Goal: Task Accomplishment & Management: Manage account settings

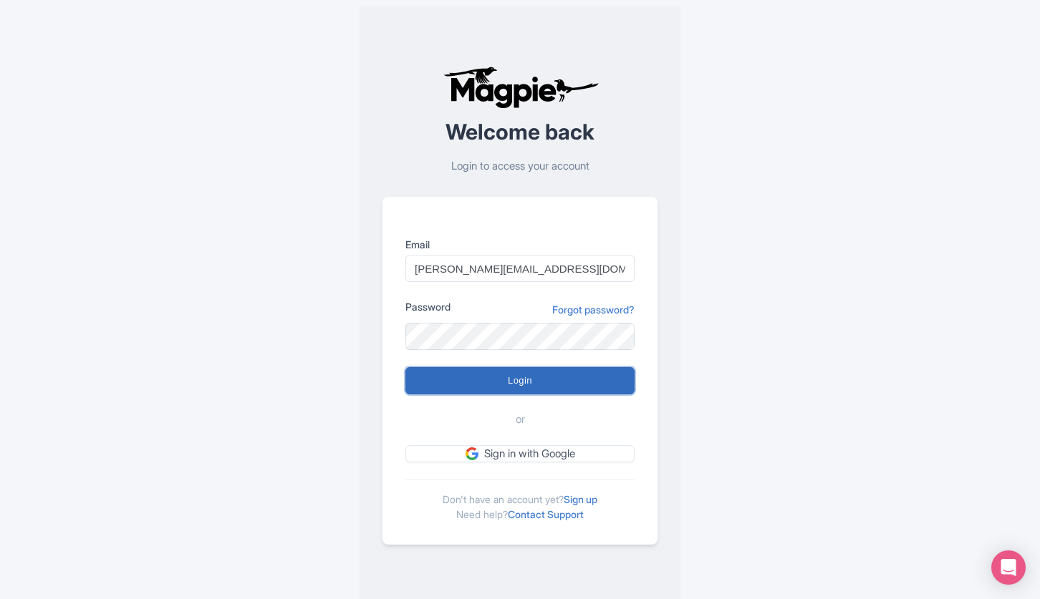
click at [551, 392] on input "Login" at bounding box center [519, 380] width 229 height 27
type input "Logging in..."
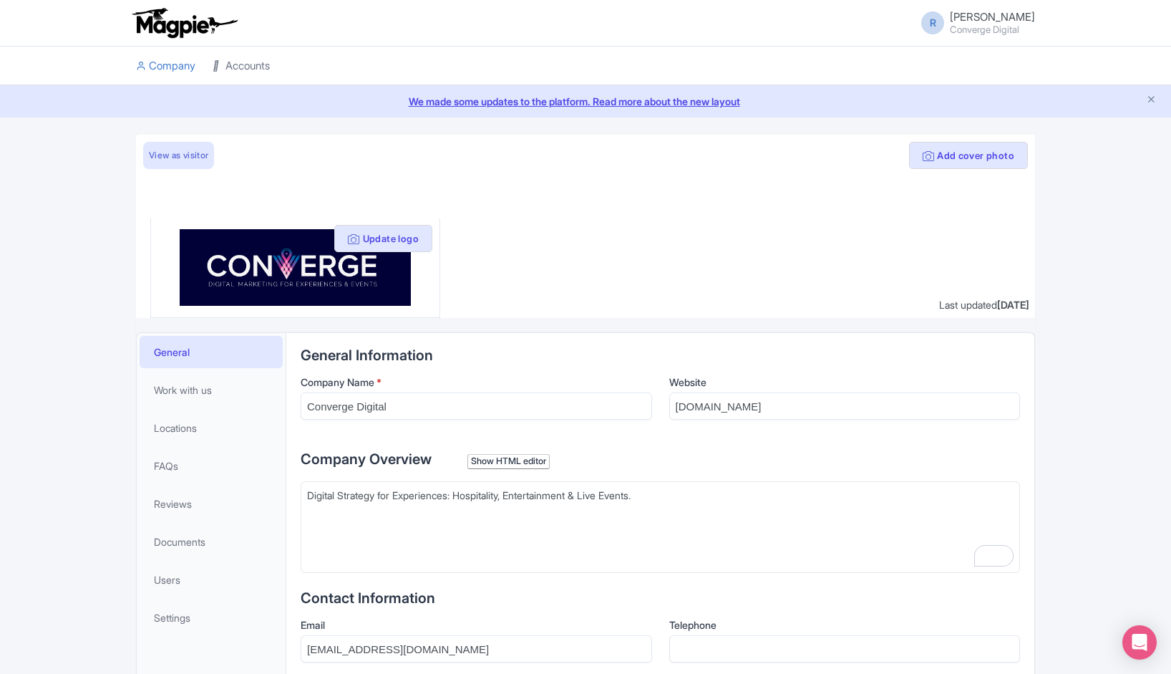
click at [236, 64] on link "Accounts" at bounding box center [241, 66] width 57 height 39
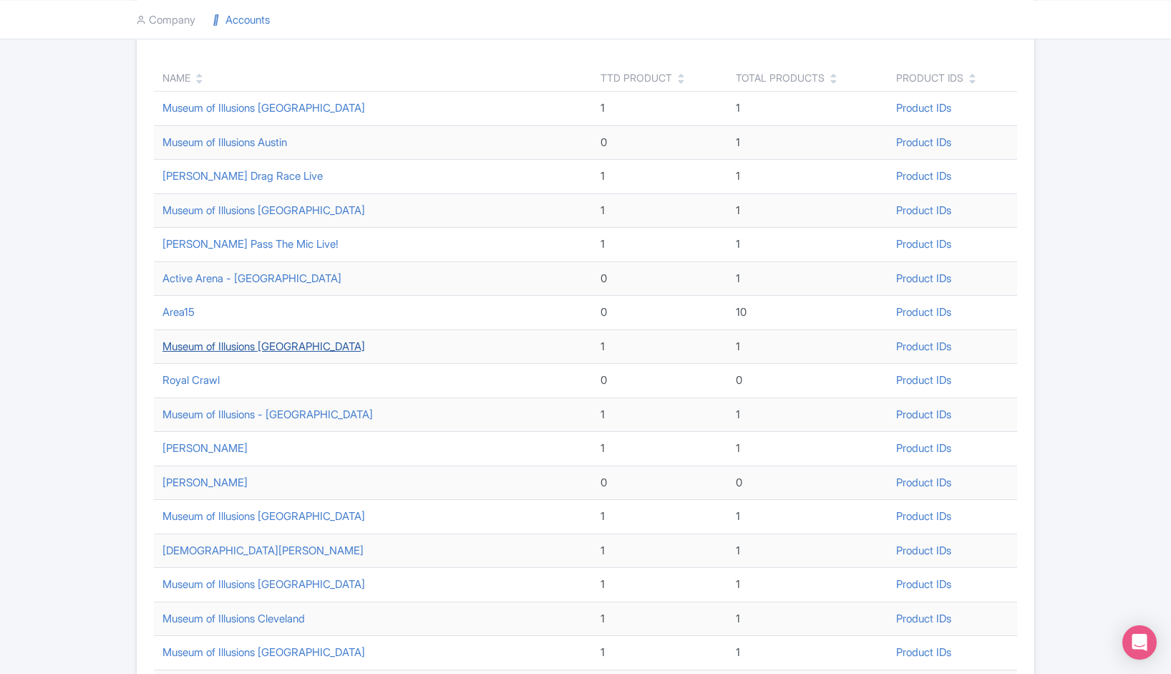
scroll to position [398, 0]
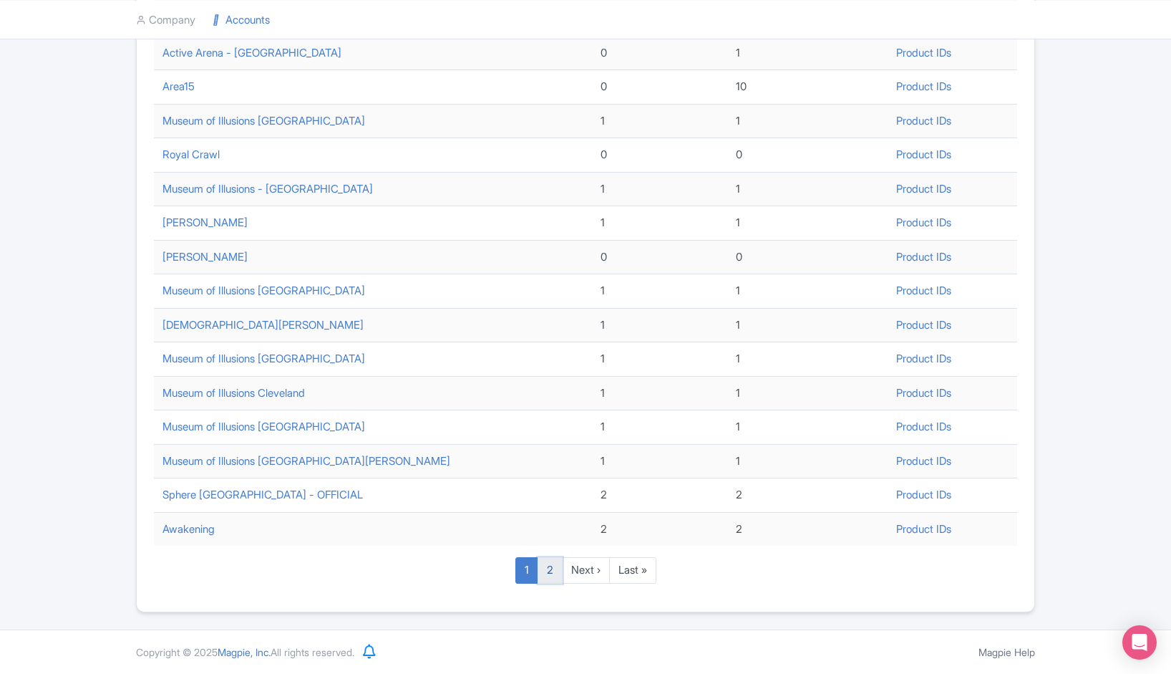
click at [553, 580] on link "2" at bounding box center [550, 570] width 25 height 26
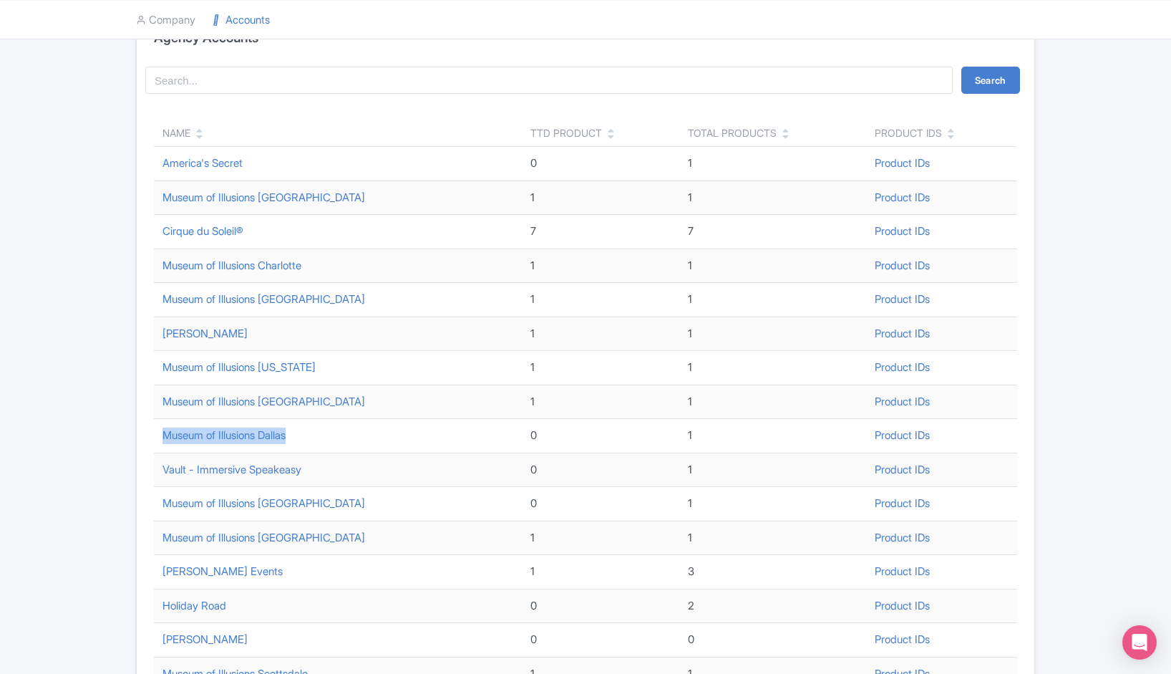
scroll to position [330, 0]
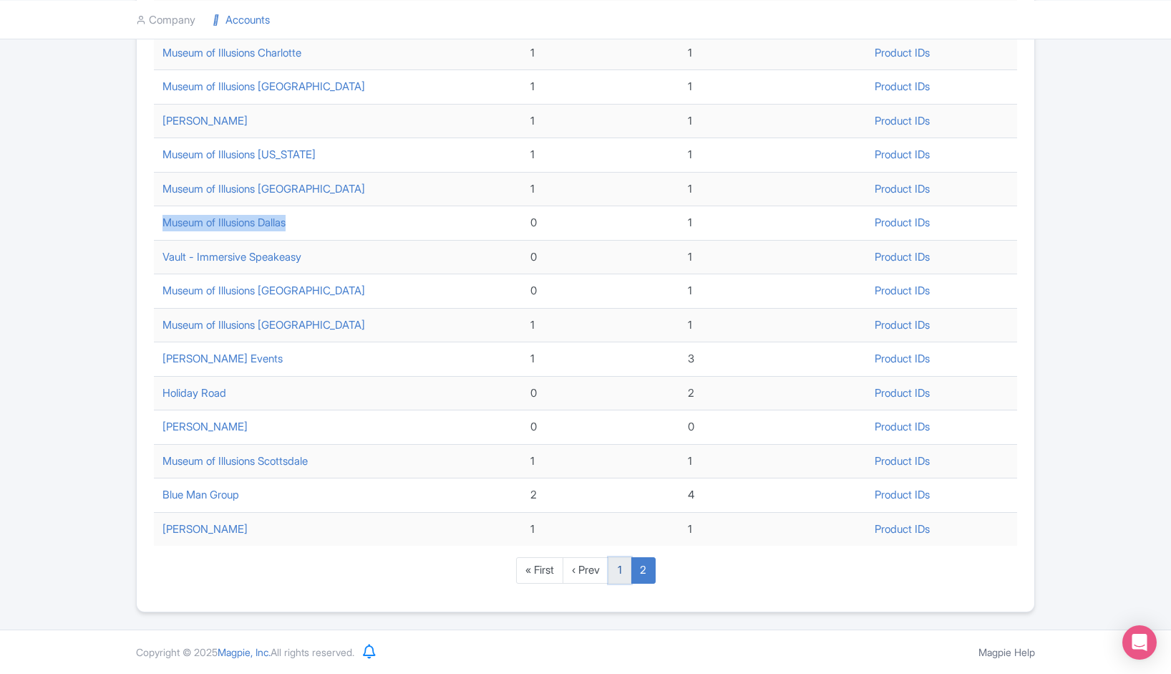
click at [623, 575] on link "1" at bounding box center [620, 570] width 23 height 26
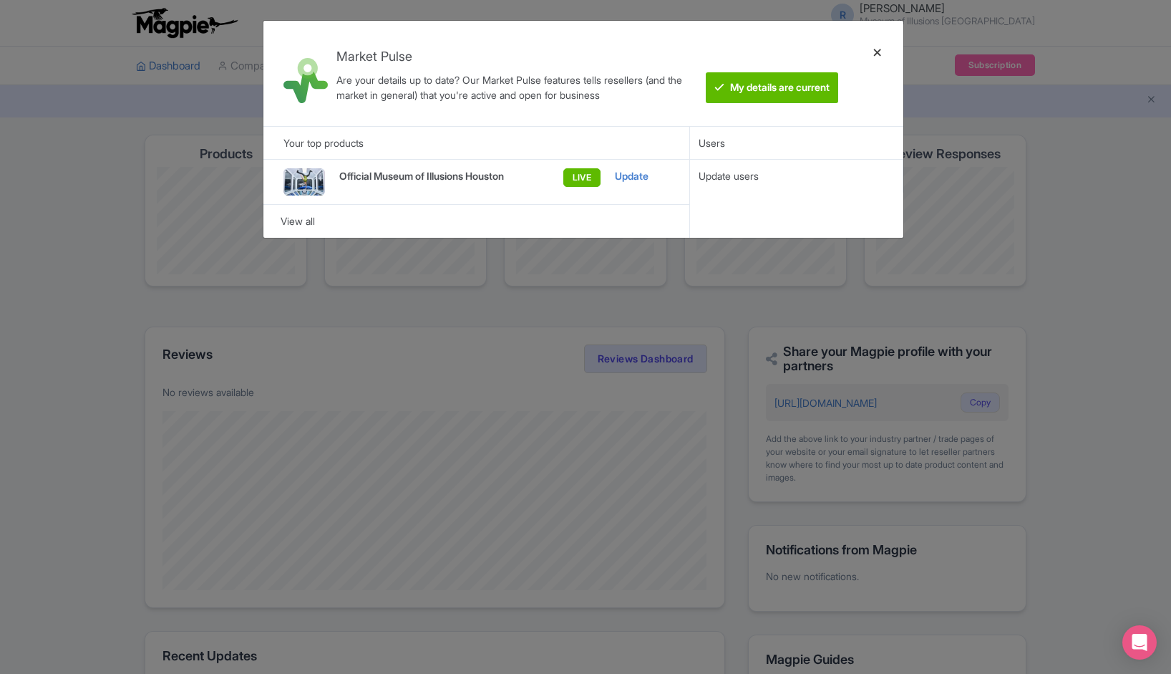
click at [871, 49] on div at bounding box center [878, 73] width 34 height 82
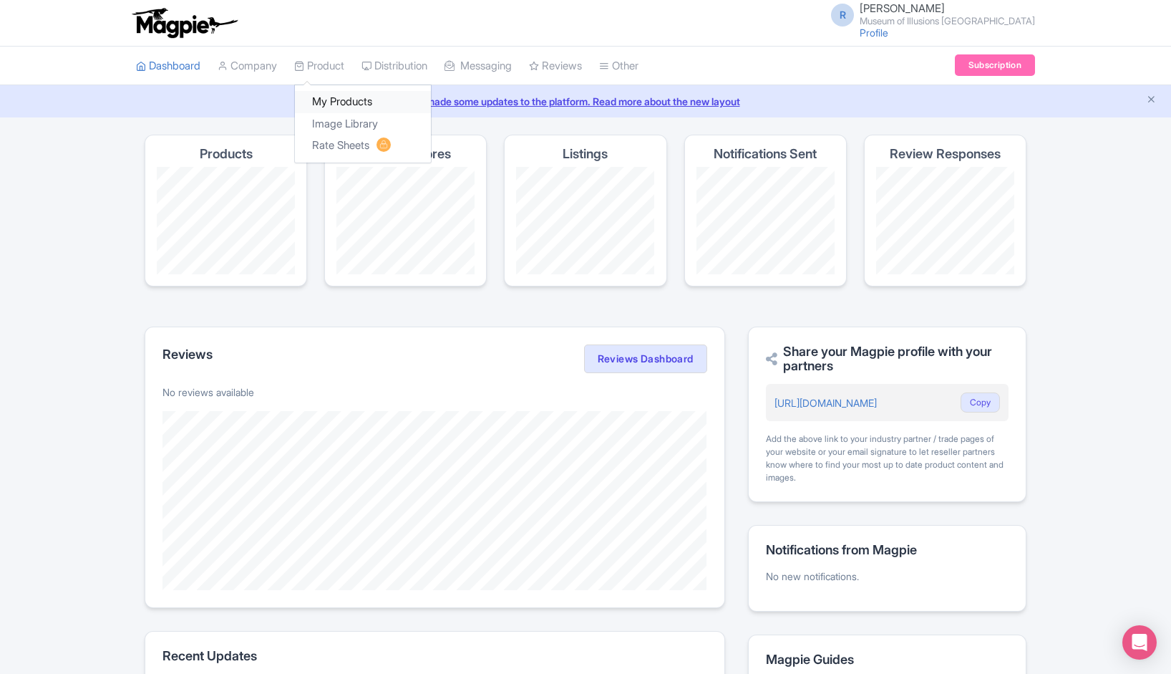
click at [339, 110] on link "My Products" at bounding box center [363, 102] width 136 height 22
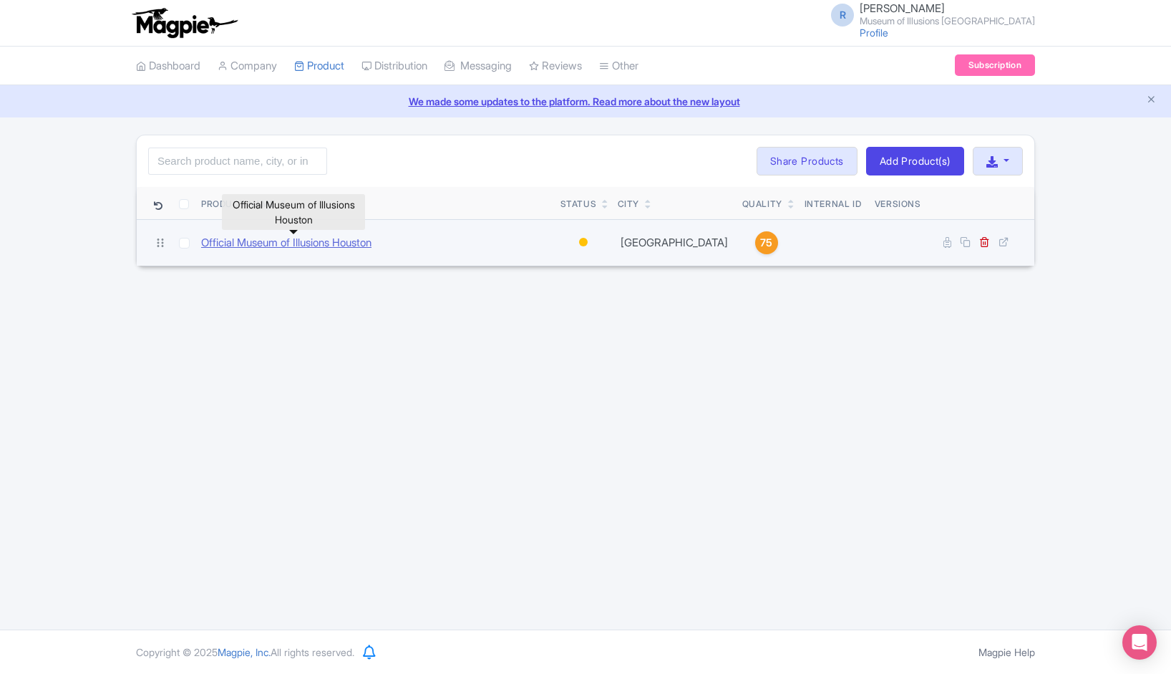
click at [284, 240] on link "Official Museum of Illusions Houston" at bounding box center [286, 243] width 170 height 16
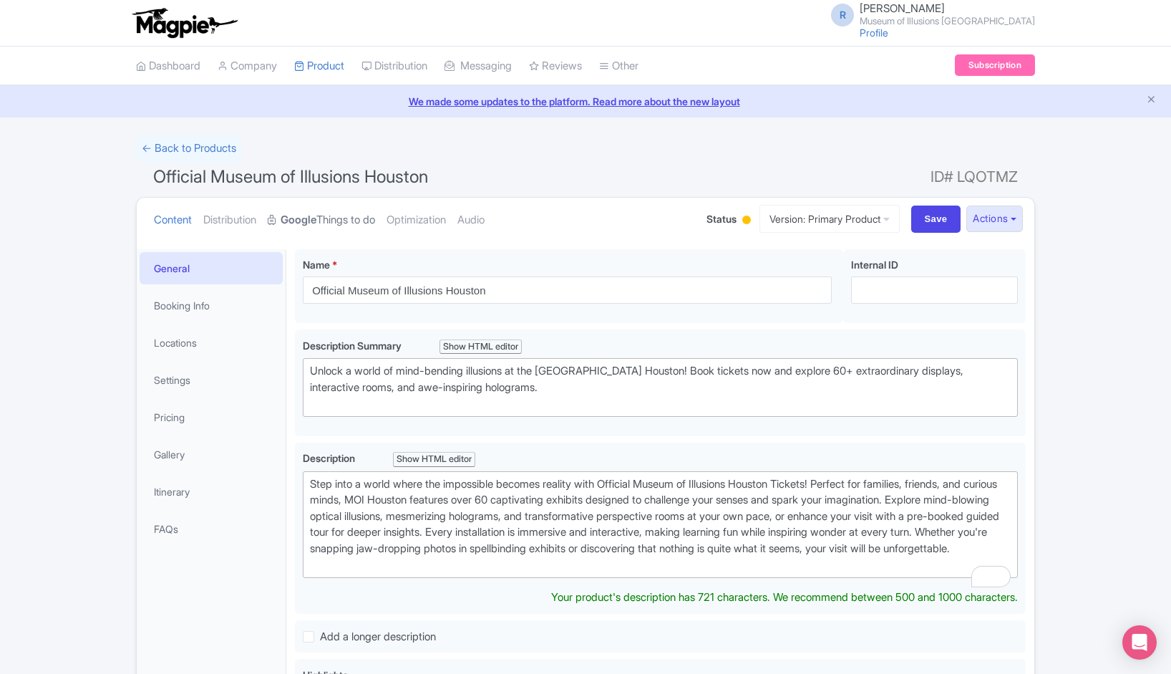
click at [324, 223] on link "Google Things to do" at bounding box center [321, 220] width 107 height 45
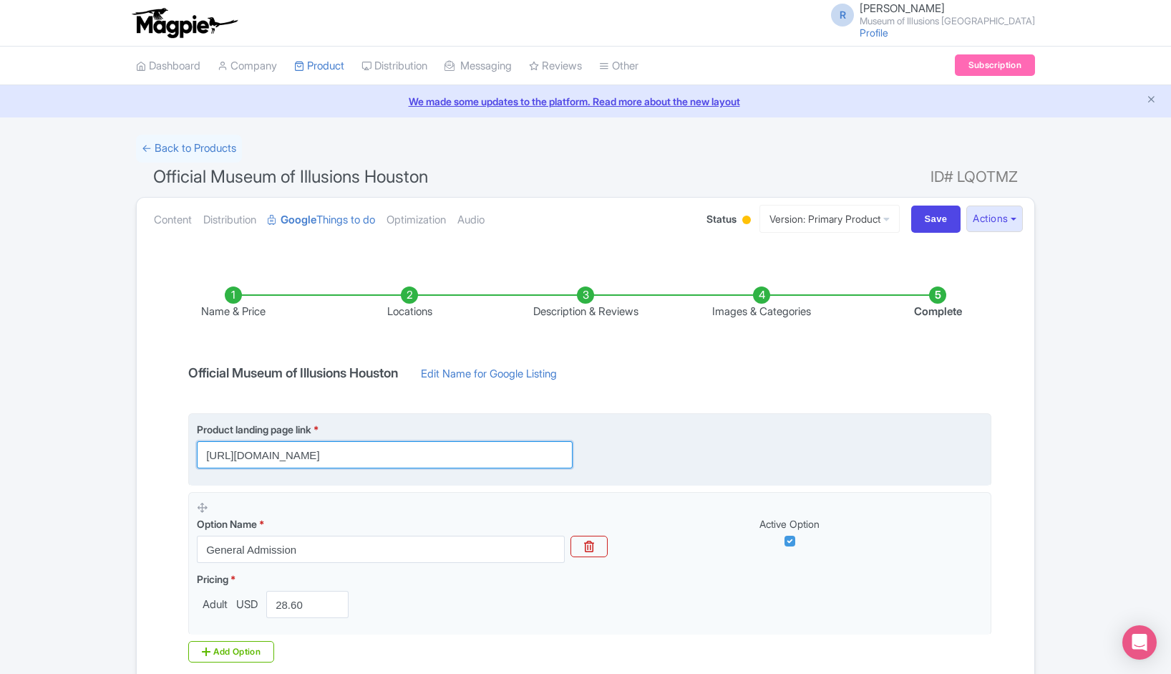
scroll to position [0, 123]
drag, startPoint x: 351, startPoint y: 451, endPoint x: 668, endPoint y: 450, distance: 317.2
click at [668, 450] on div "Product landing page link * https://book.peek.com/s/1ce17b04-bcaa-443f-83b4-88e…" at bounding box center [590, 445] width 786 height 47
click at [521, 450] on input "https://book.peek.com/s/1ce17b04-bcaa-443f-83b4-88e86491d8db/L3YYr?utm_source=G…" at bounding box center [385, 454] width 376 height 27
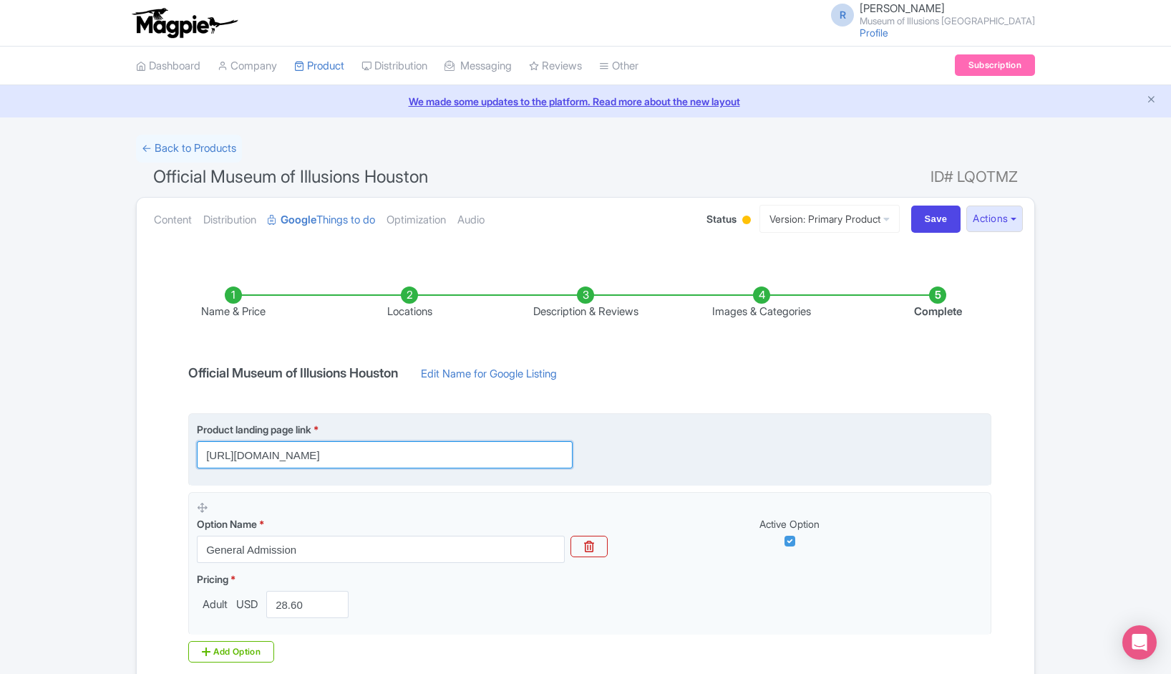
click at [521, 450] on input "https://book.peek.com/s/1ce17b04-bcaa-443f-83b4-88e86491d8db/L3YYr?utm_source=G…" at bounding box center [385, 454] width 376 height 27
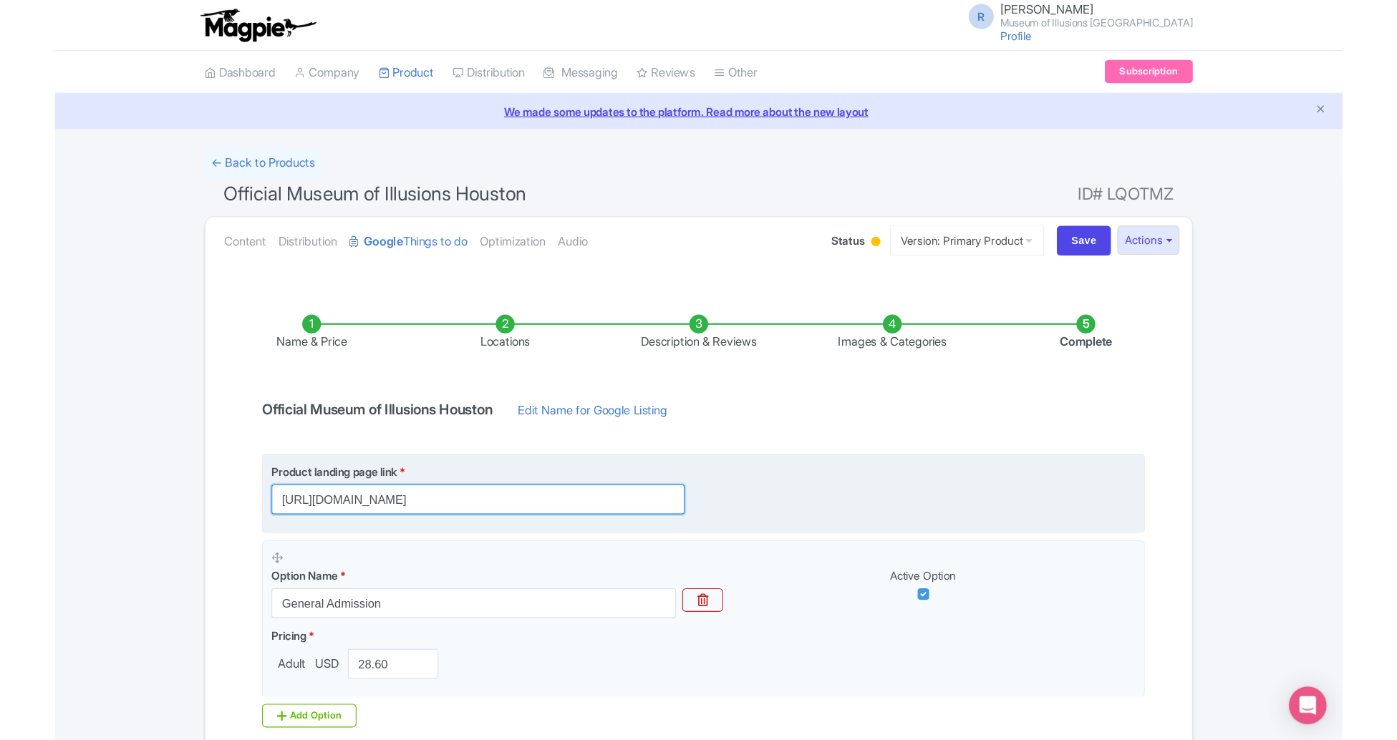
scroll to position [63, 0]
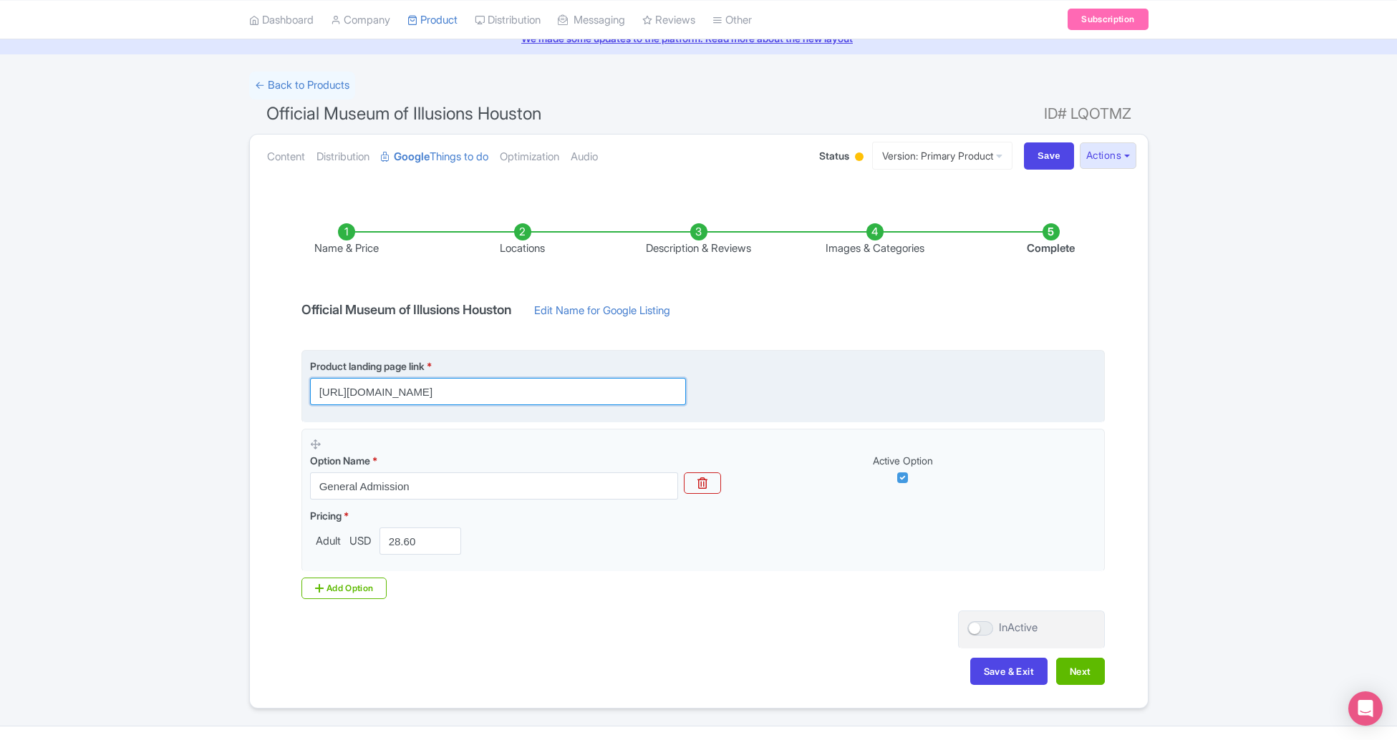
drag, startPoint x: 637, startPoint y: 395, endPoint x: 647, endPoint y: 394, distance: 10.0
click at [637, 395] on input "https://book.peek.com/s/1ce17b04-bcaa-443f-83b4-88e86491d8db/L3YYr?utm_source=G…" at bounding box center [498, 391] width 376 height 27
drag, startPoint x: 671, startPoint y: 390, endPoint x: 689, endPoint y: 385, distance: 18.6
click at [689, 385] on div "Product landing page link * https://book.peek.com/s/1ce17b04-bcaa-443f-83b4-88e…" at bounding box center [506, 382] width 393 height 47
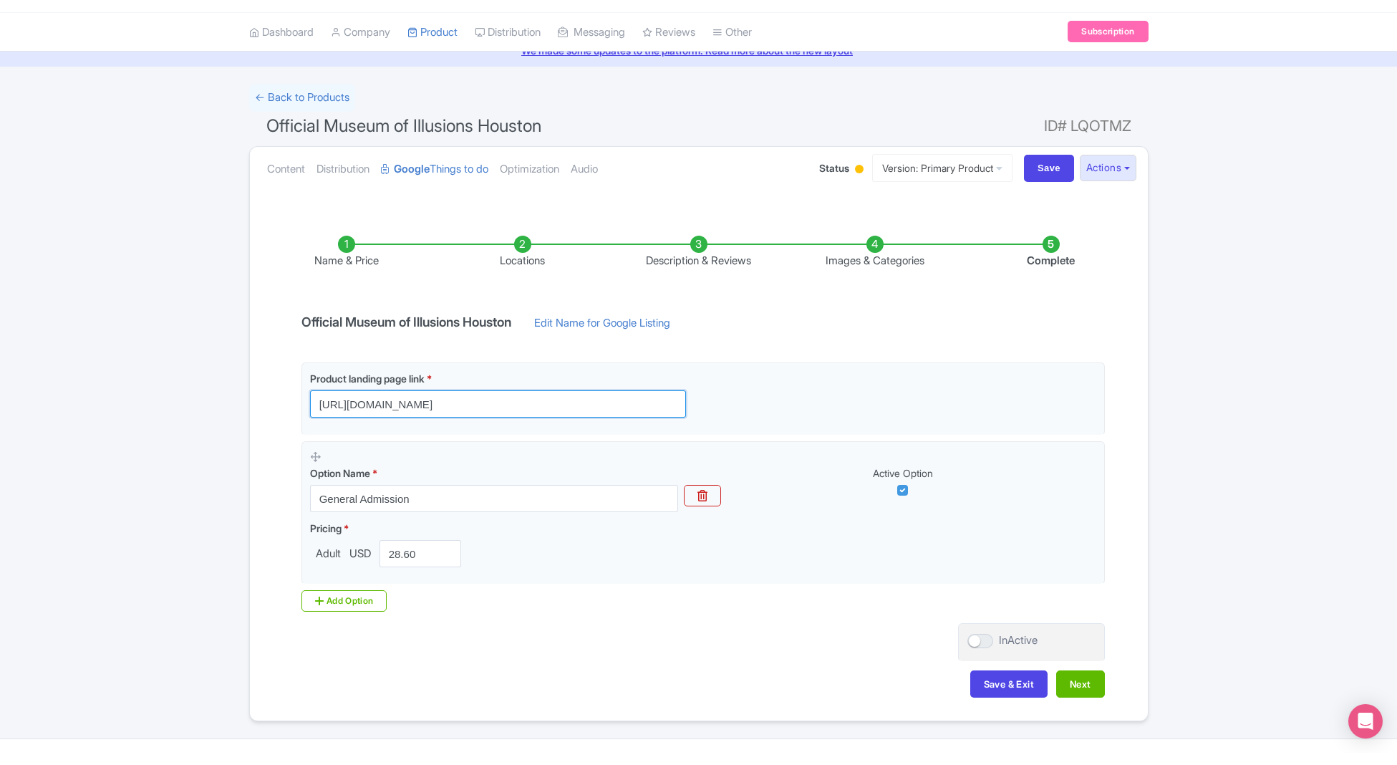
scroll to position [0, 0]
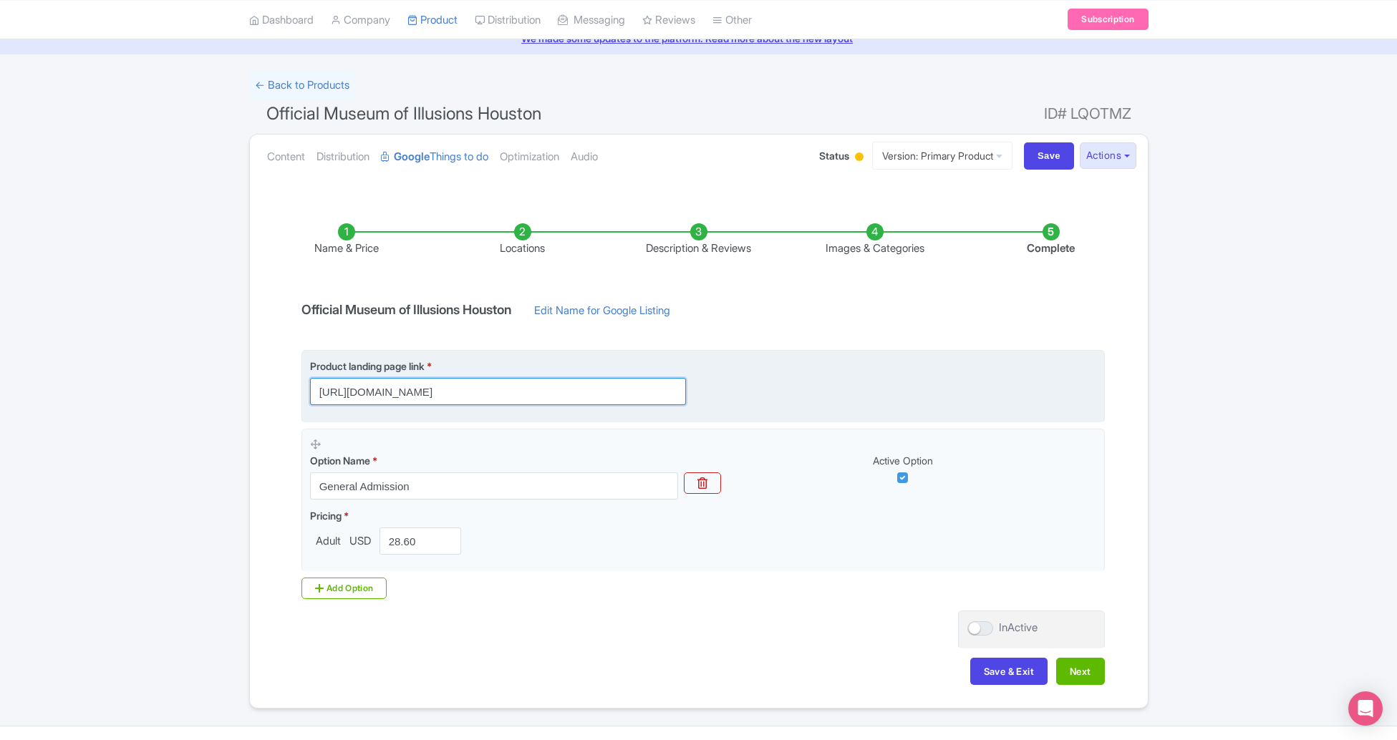
click at [442, 397] on input "https://book.peek.com/s/1ce17b04-bcaa-443f-83b4-88e86491d8db/L3YYr?utm_source=G…" at bounding box center [498, 391] width 376 height 27
click at [442, 396] on input "https://book.peek.com/s/1ce17b04-bcaa-443f-83b4-88e86491d8db/L3YYr?utm_source=G…" at bounding box center [498, 391] width 376 height 27
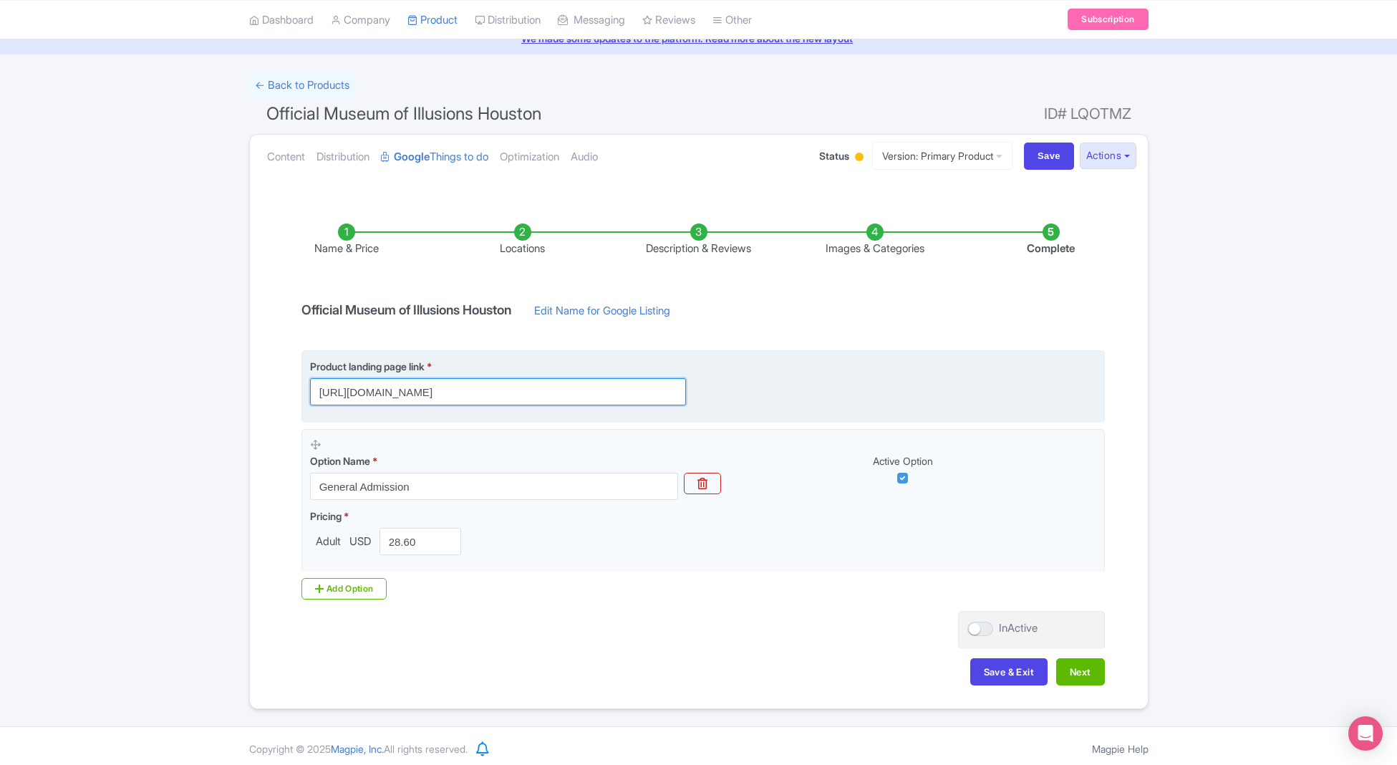
click at [598, 385] on input "https://book.peek.com/s/1ce17b04-bcaa-443f-83b4-88e86491d8db/L3YYr?utm_source=G…" at bounding box center [498, 391] width 376 height 27
click at [620, 392] on input "https://book.peek.com/s/1ce17b04-bcaa-443f-83b4-88e86491d8db/L3YYr?utm_source=G…" at bounding box center [498, 391] width 376 height 27
click at [677, 395] on input "https://book.peek.com/s/1ce17b04-bcaa-443f-83b4-88e86491d8db/L3YYr?utm_source=G…" at bounding box center [498, 391] width 376 height 27
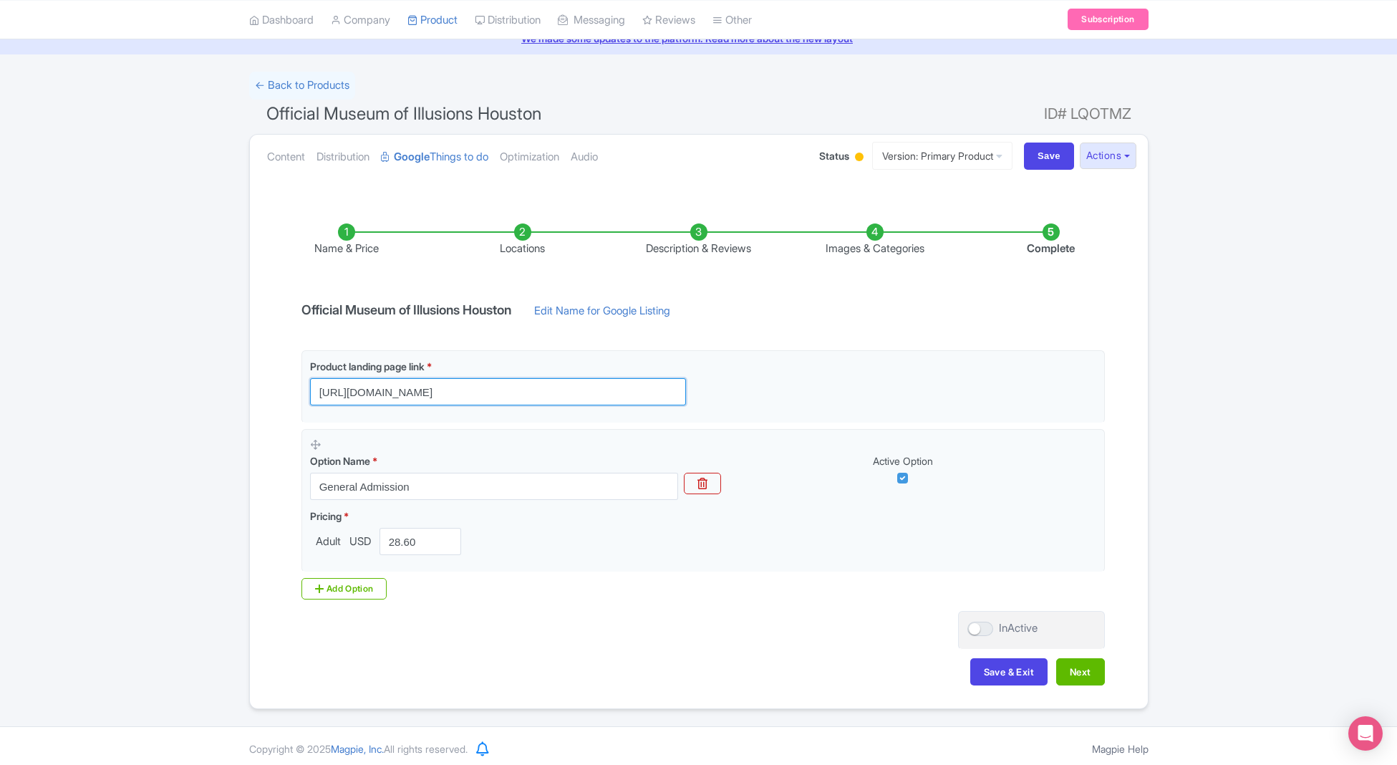
drag, startPoint x: 674, startPoint y: 391, endPoint x: 284, endPoint y: 417, distance: 391.8
click at [284, 417] on div "Name & Price Locations Description & Reviews Images & Categories Complete Offic…" at bounding box center [698, 447] width 881 height 505
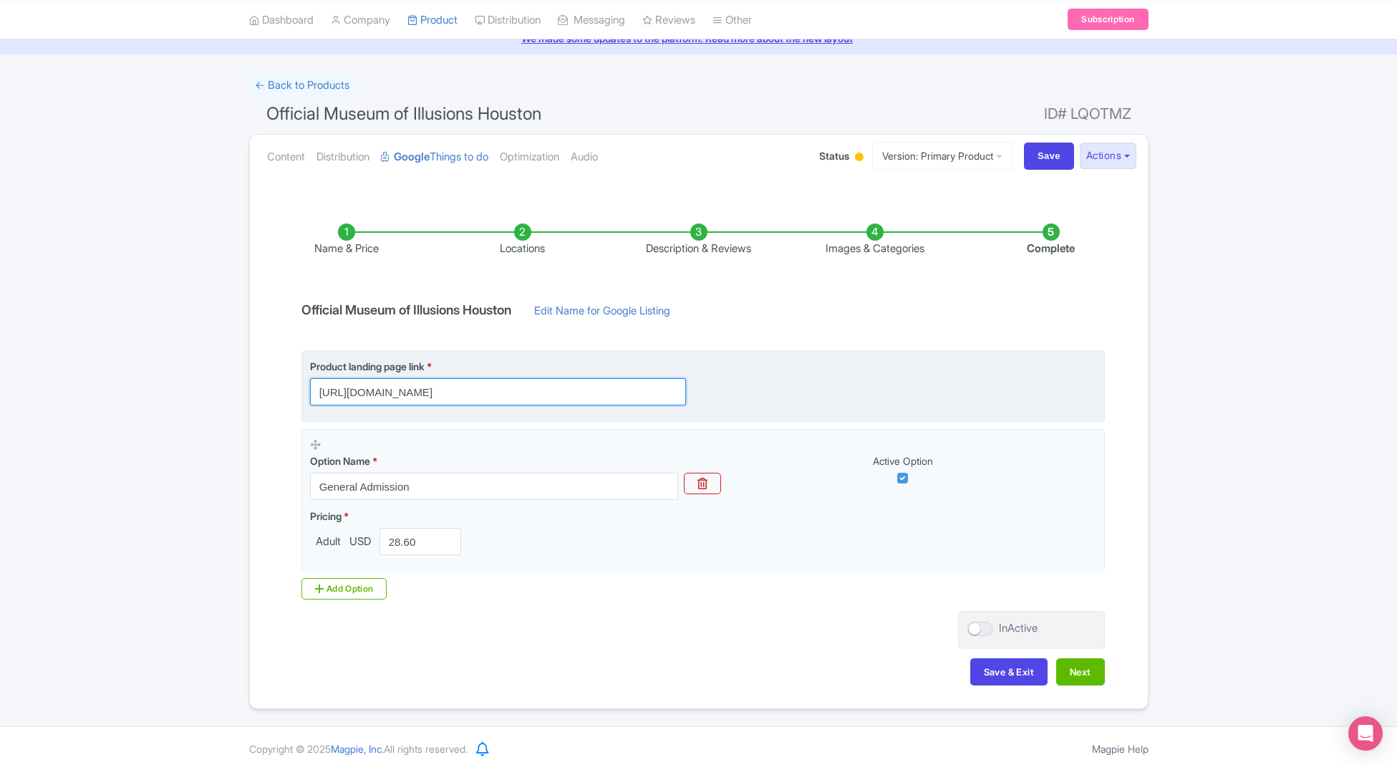
click at [677, 390] on input "https://book.peek.com/s/1ce17b04-bcaa-443f-83b4-88e86491d8db/L3YYr?utm_source=G…" at bounding box center [498, 391] width 376 height 27
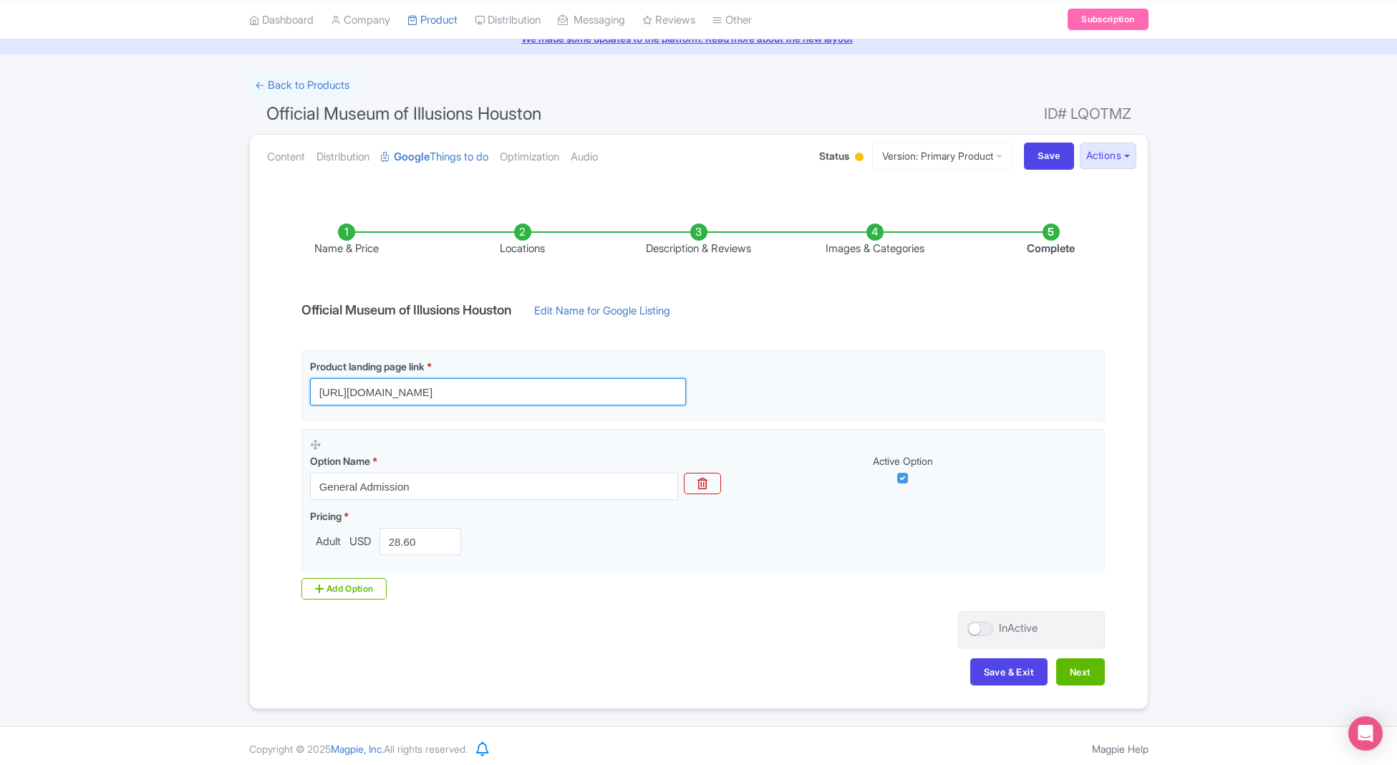
drag, startPoint x: 674, startPoint y: 392, endPoint x: 298, endPoint y: 389, distance: 375.9
click at [298, 389] on div "Product landing page link * https://book.peek.com/s/1ce17b04-bcaa-443f-83b4-88e…" at bounding box center [699, 474] width 812 height 249
paste input "moi_external_id=pshUrAVFafVP0SXg"
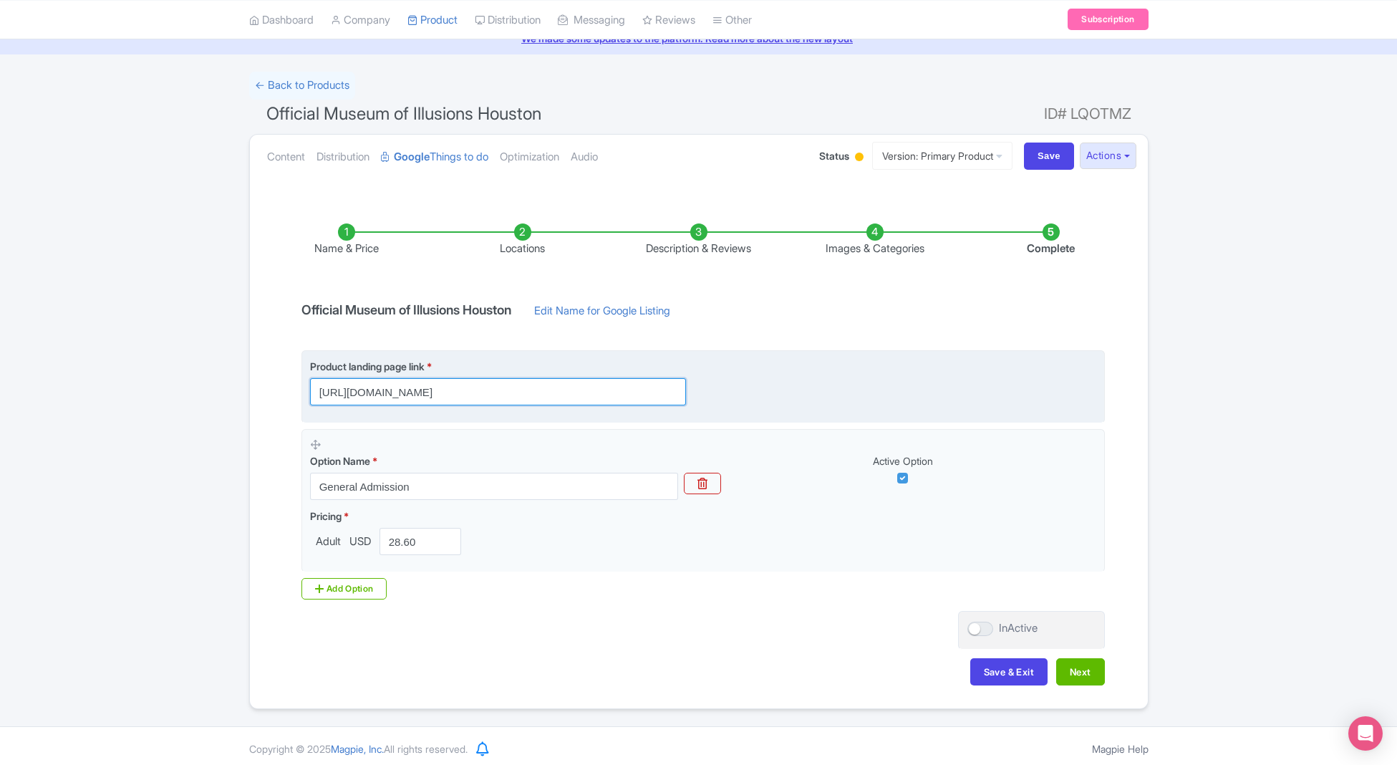
scroll to position [0, 304]
click at [412, 392] on input "https://book.peek.com/s/1ce17b04-bcaa-443f-83b4-88e86491d8db/L3YYr?moi_external…" at bounding box center [498, 391] width 376 height 27
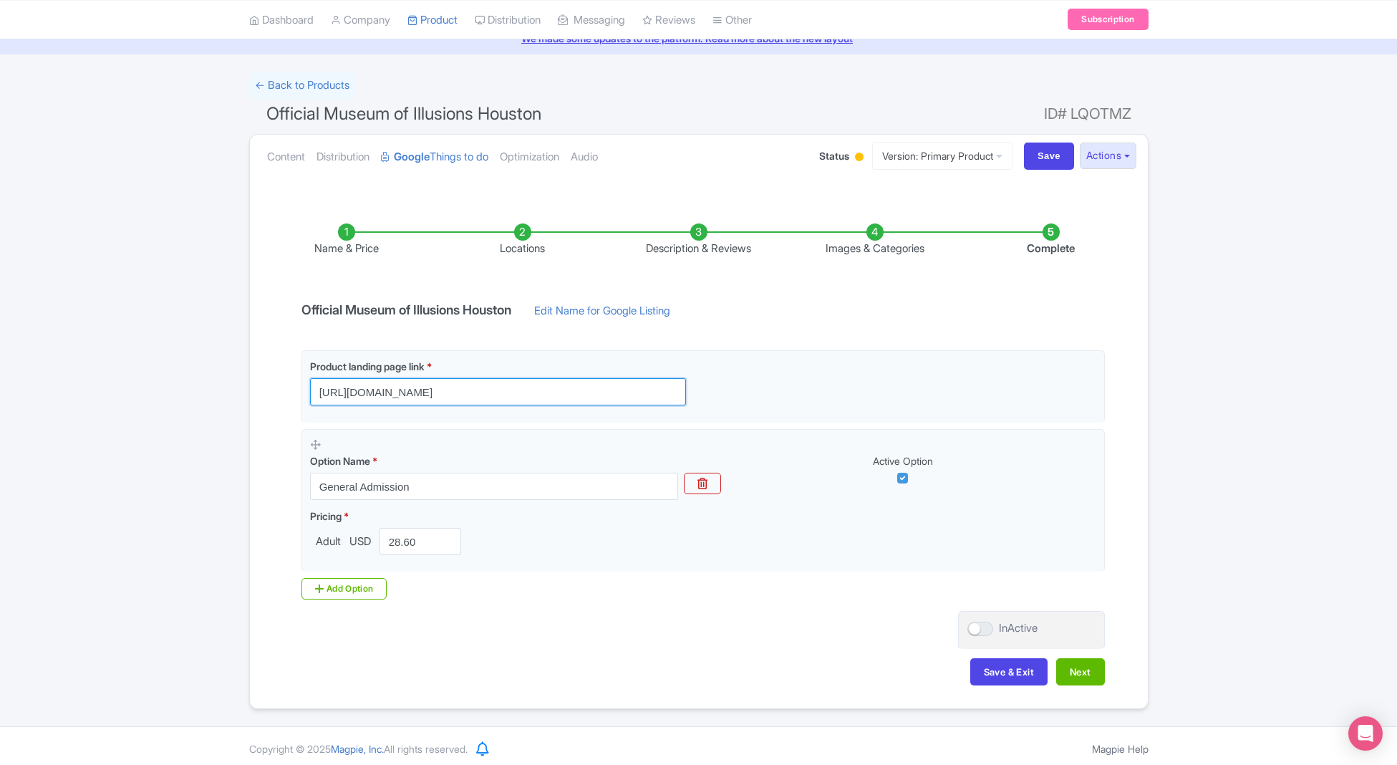
type input "https://book.peek.com/s/1ce17b04-bcaa-443f-83b4-88e86491d8db/L3YYr?moi_external…"
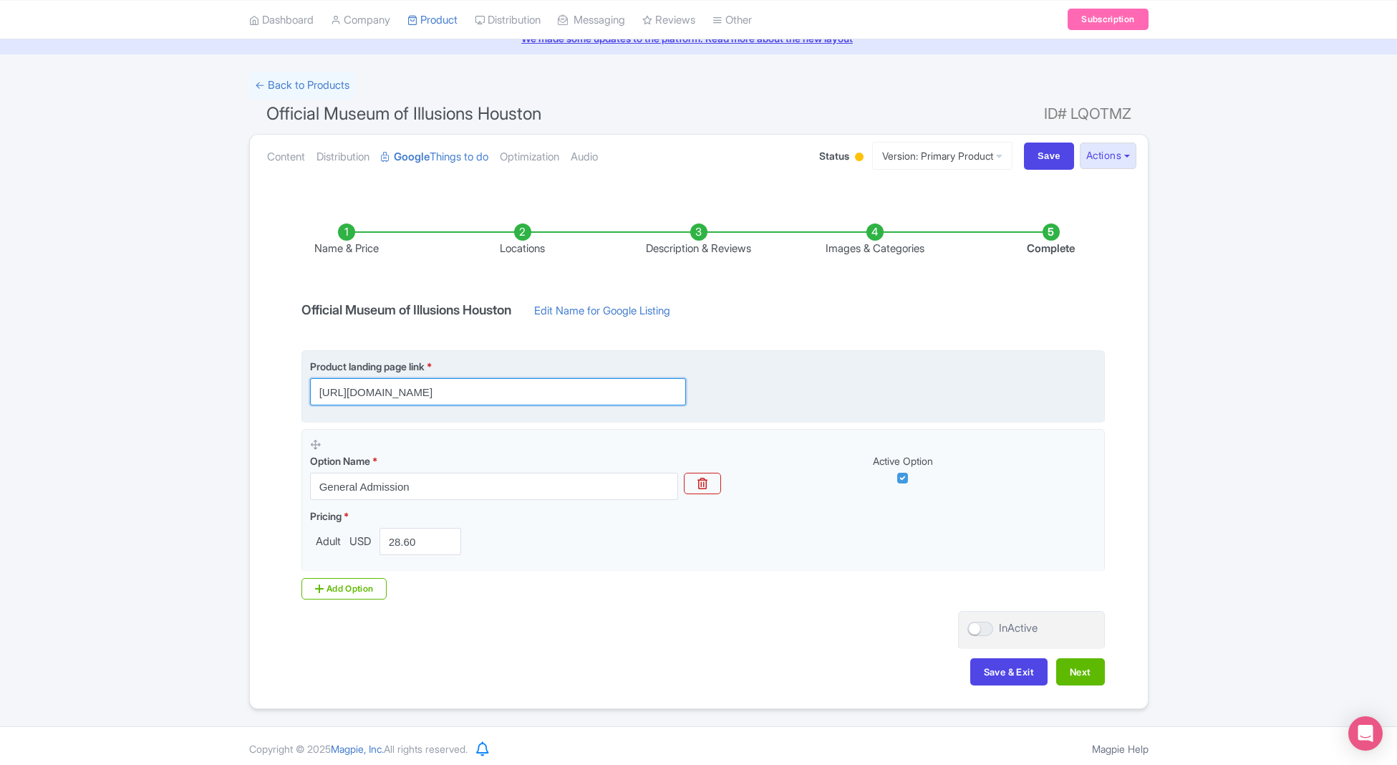
click at [571, 383] on input "https://book.peek.com/s/1ce17b04-bcaa-443f-83b4-88e86491d8db/L3YYr?moi_external…" at bounding box center [498, 391] width 376 height 27
click at [589, 392] on input "https://book.peek.com/s/1ce17b04-bcaa-443f-83b4-88e86491d8db/L3YYr?moi_external…" at bounding box center [498, 391] width 376 height 27
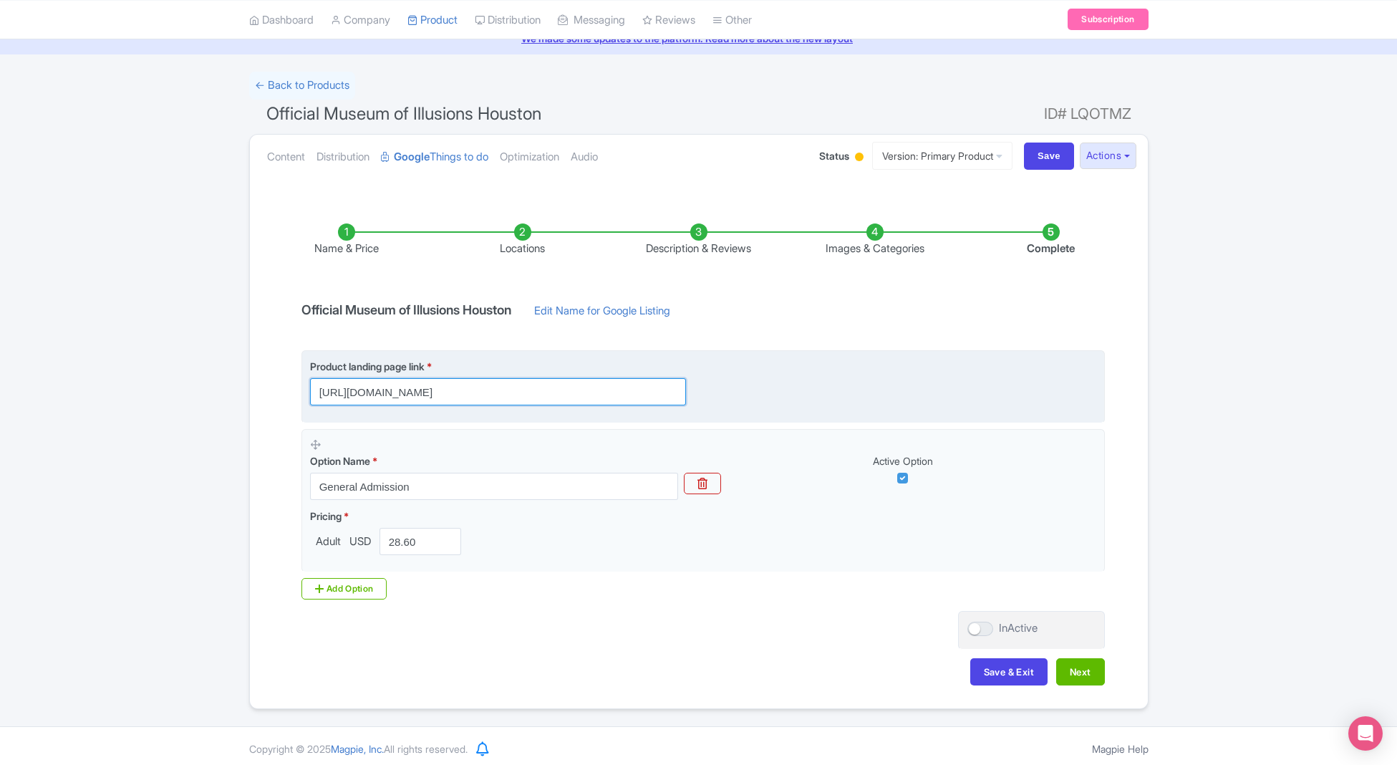
drag, startPoint x: 629, startPoint y: 392, endPoint x: 758, endPoint y: 391, distance: 128.9
click at [758, 391] on div "Product landing page link * https://book.peek.com/s/1ce17b04-bcaa-443f-83b4-88e…" at bounding box center [703, 382] width 786 height 47
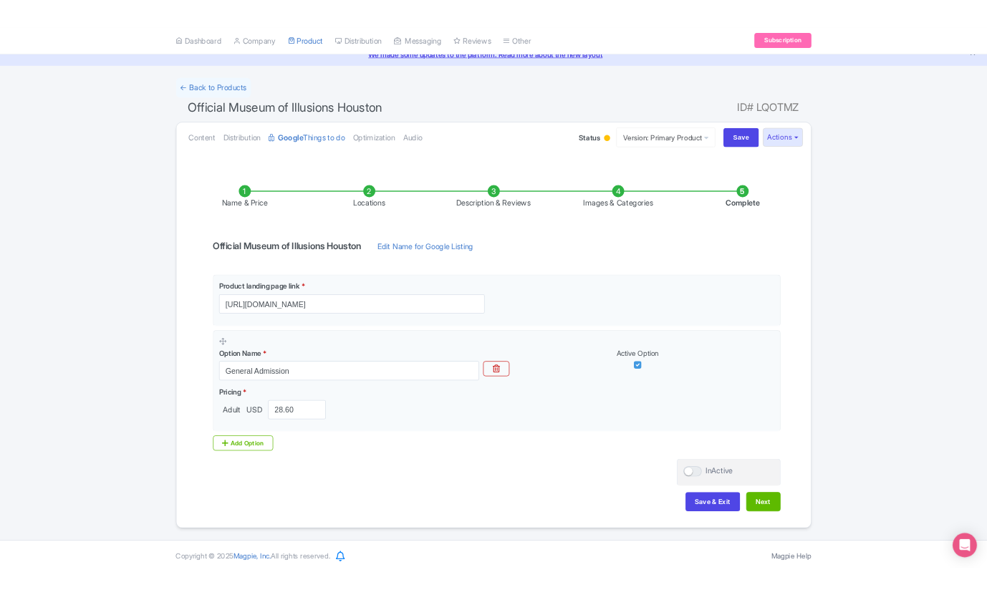
scroll to position [0, 0]
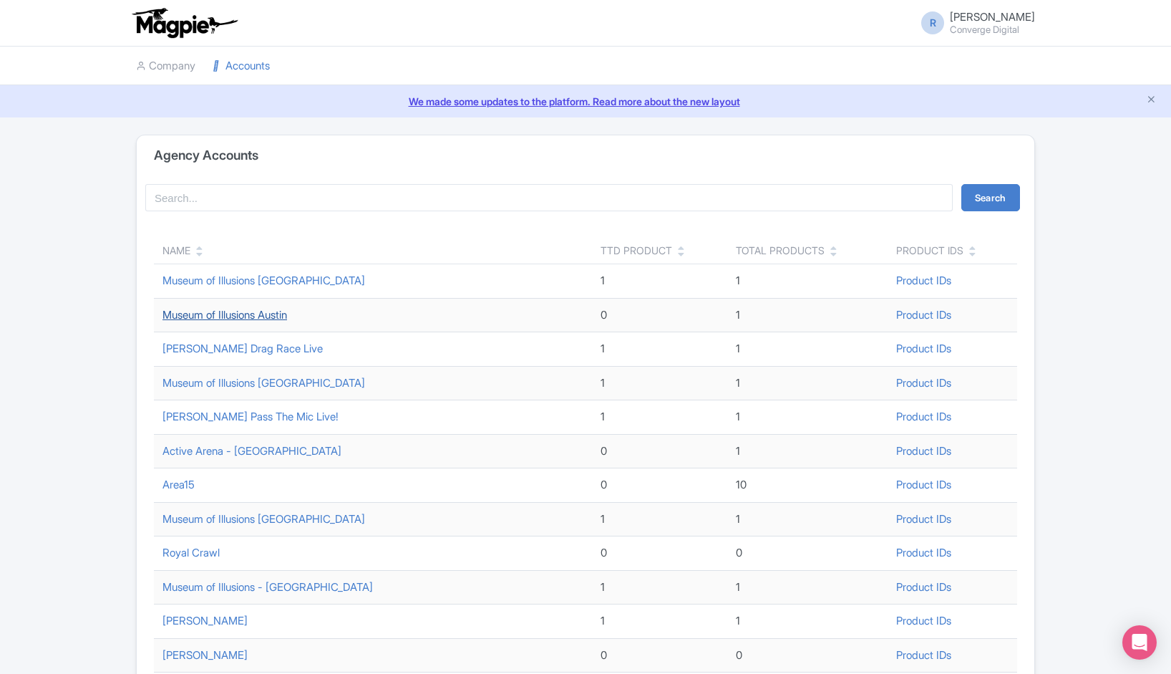
click at [250, 309] on link "Museum of Illusions Austin" at bounding box center [225, 315] width 125 height 14
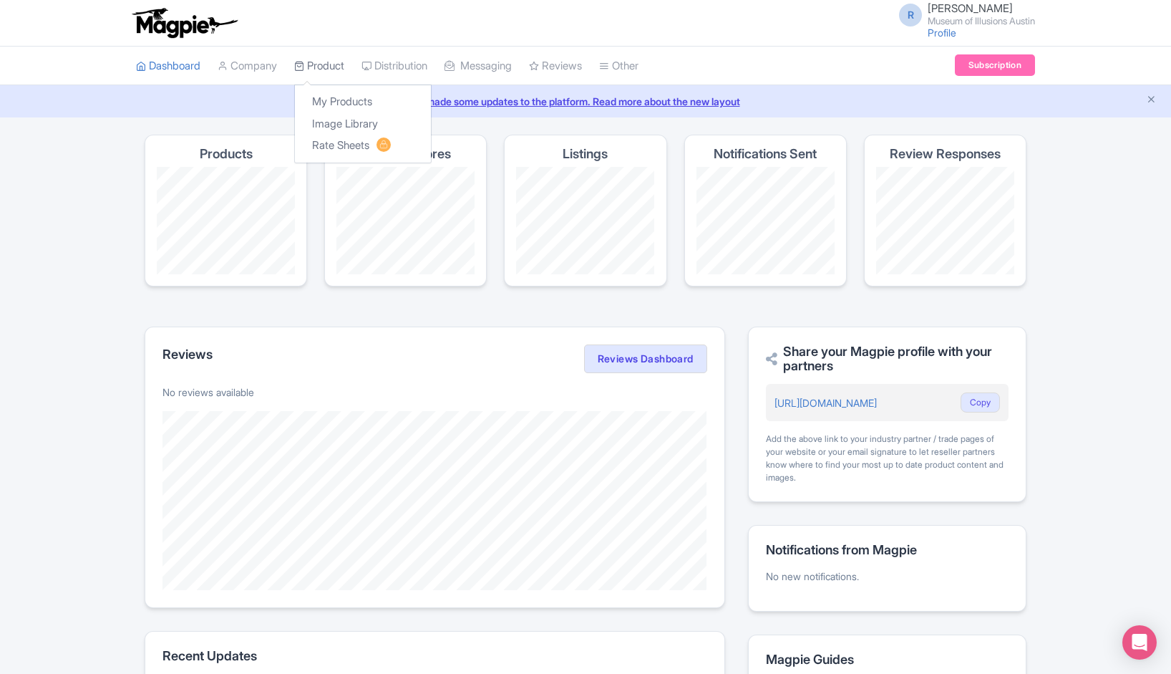
click at [344, 62] on link "Product" at bounding box center [319, 66] width 50 height 39
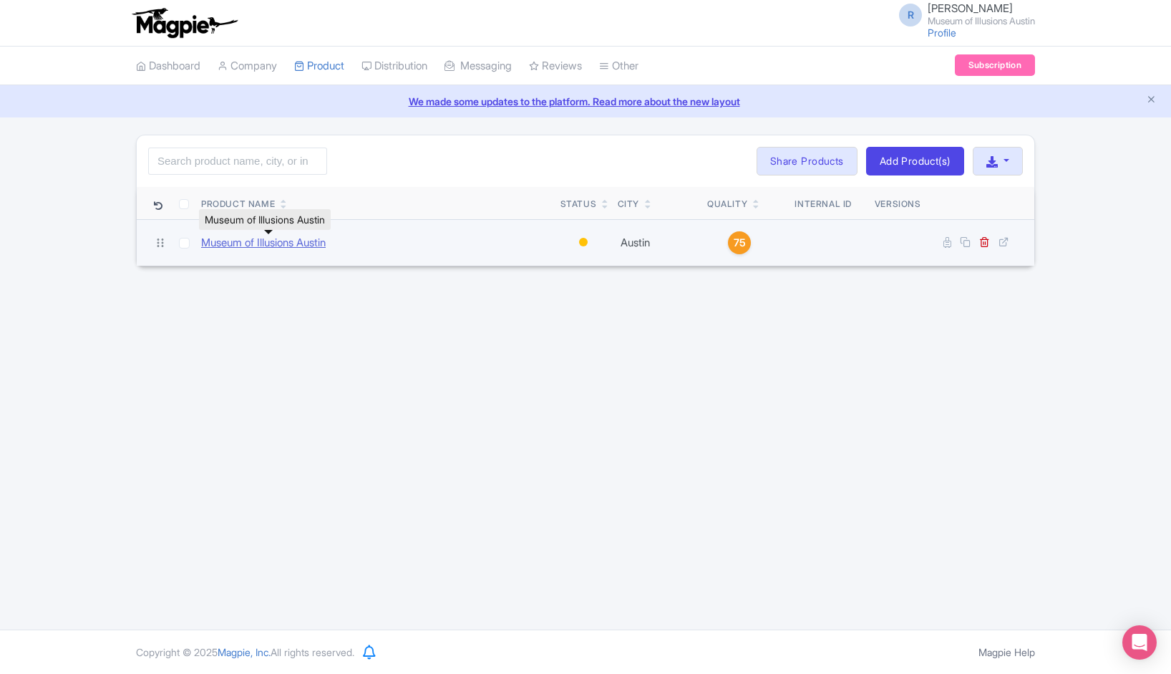
click at [314, 243] on link "Museum of Illusions Austin" at bounding box center [263, 243] width 125 height 16
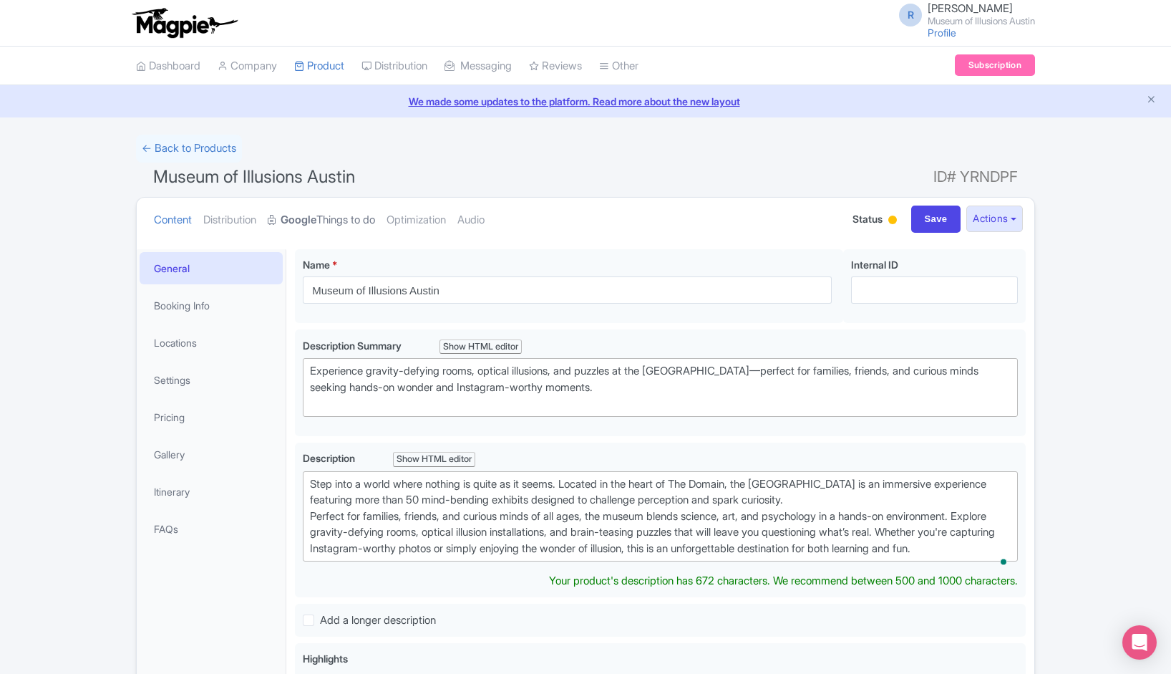
click at [278, 221] on icon at bounding box center [273, 220] width 10 height 10
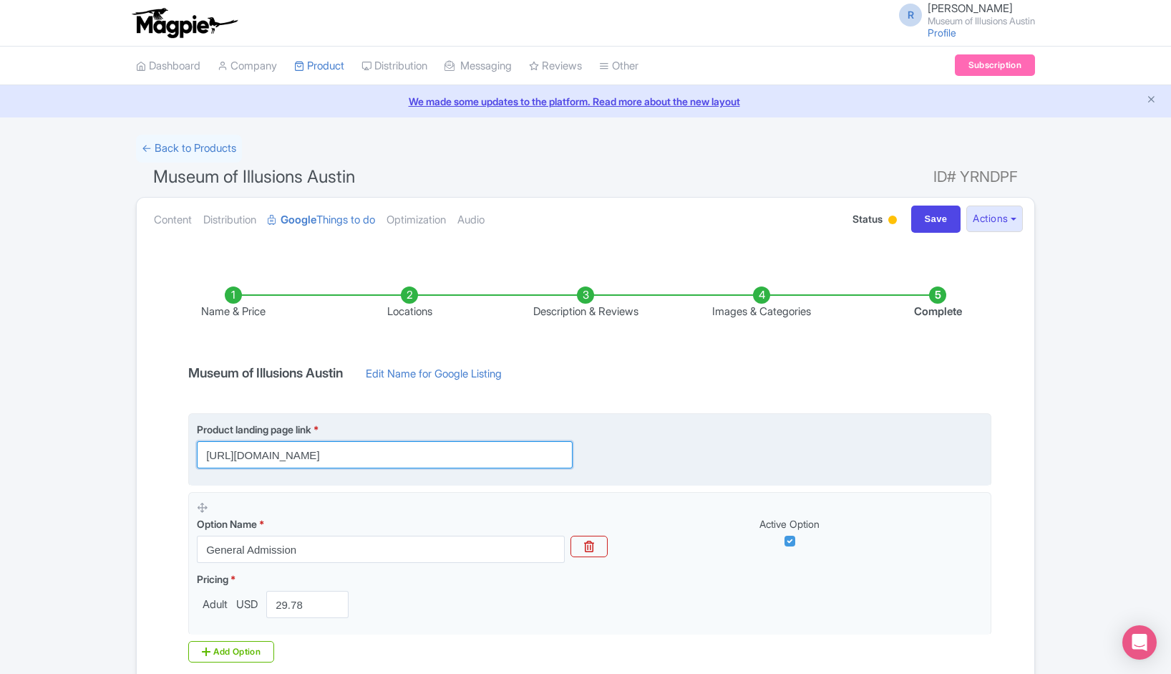
click at [374, 458] on input "[URL][DOMAIN_NAME]" at bounding box center [385, 454] width 376 height 27
click at [453, 443] on input "[URL][DOMAIN_NAME]" at bounding box center [385, 454] width 376 height 27
click at [461, 453] on input "[URL][DOMAIN_NAME]" at bounding box center [385, 454] width 376 height 27
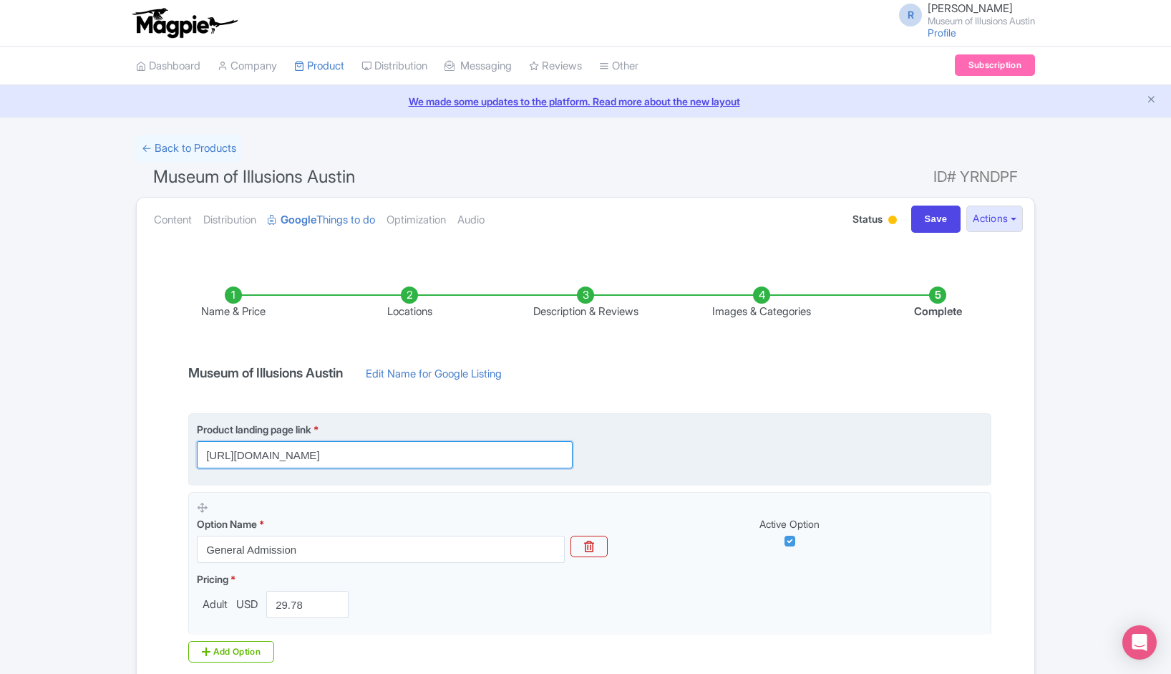
scroll to position [0, 132]
drag, startPoint x: 485, startPoint y: 453, endPoint x: 610, endPoint y: 450, distance: 125.4
click at [610, 450] on div "Product landing page link * [URL][DOMAIN_NAME]" at bounding box center [590, 445] width 786 height 47
click at [508, 458] on input "[URL][DOMAIN_NAME]" at bounding box center [385, 454] width 376 height 27
click at [507, 458] on input "[URL][DOMAIN_NAME]" at bounding box center [385, 454] width 376 height 27
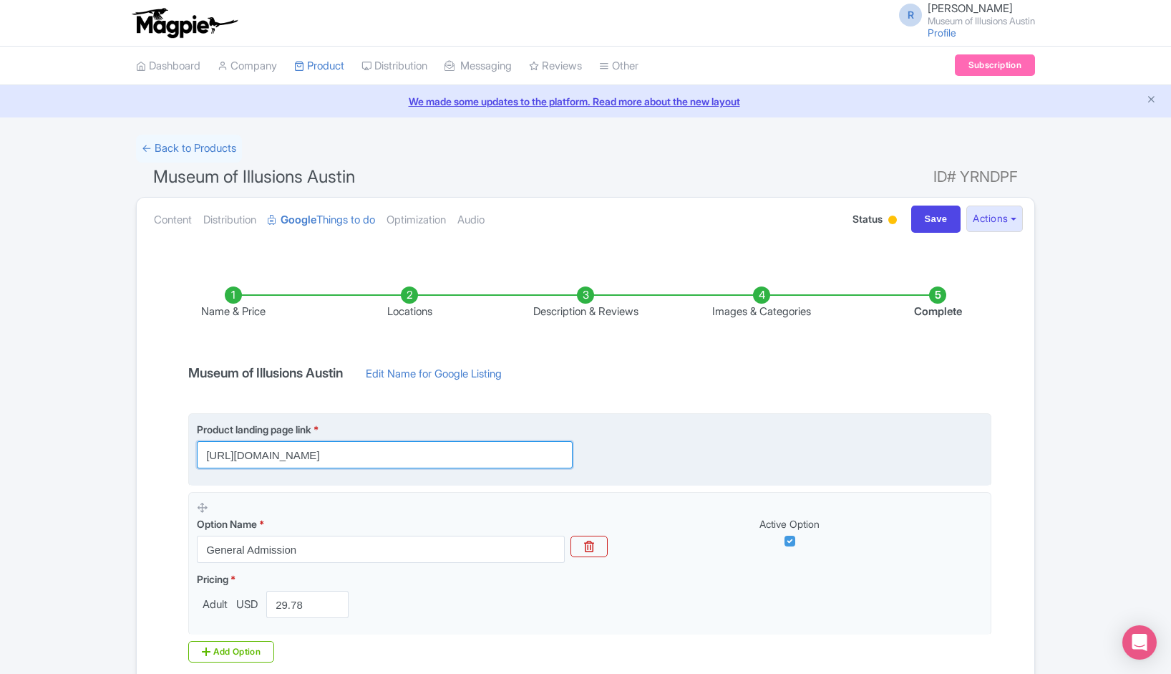
click at [507, 458] on input "[URL][DOMAIN_NAME]" at bounding box center [385, 454] width 376 height 27
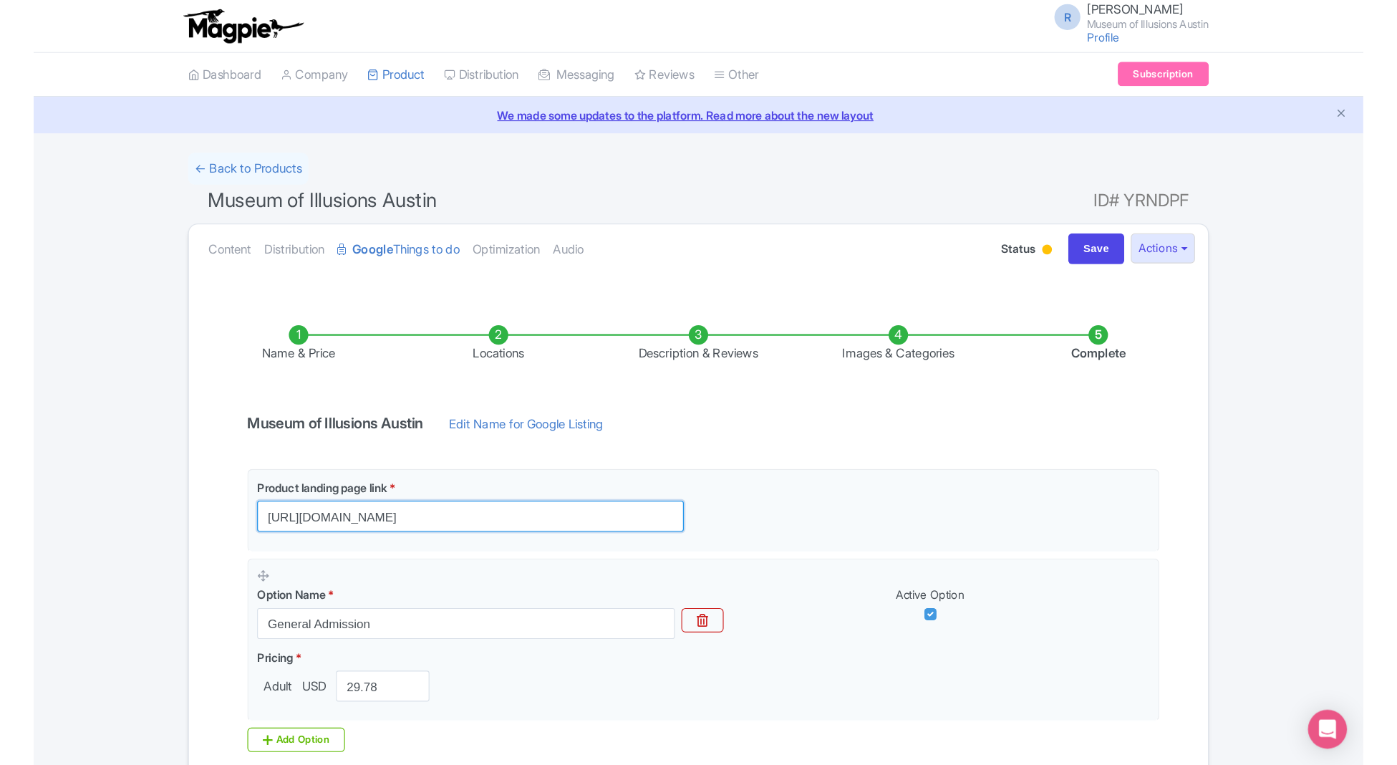
scroll to position [0, 0]
